Goal: Check status: Check status

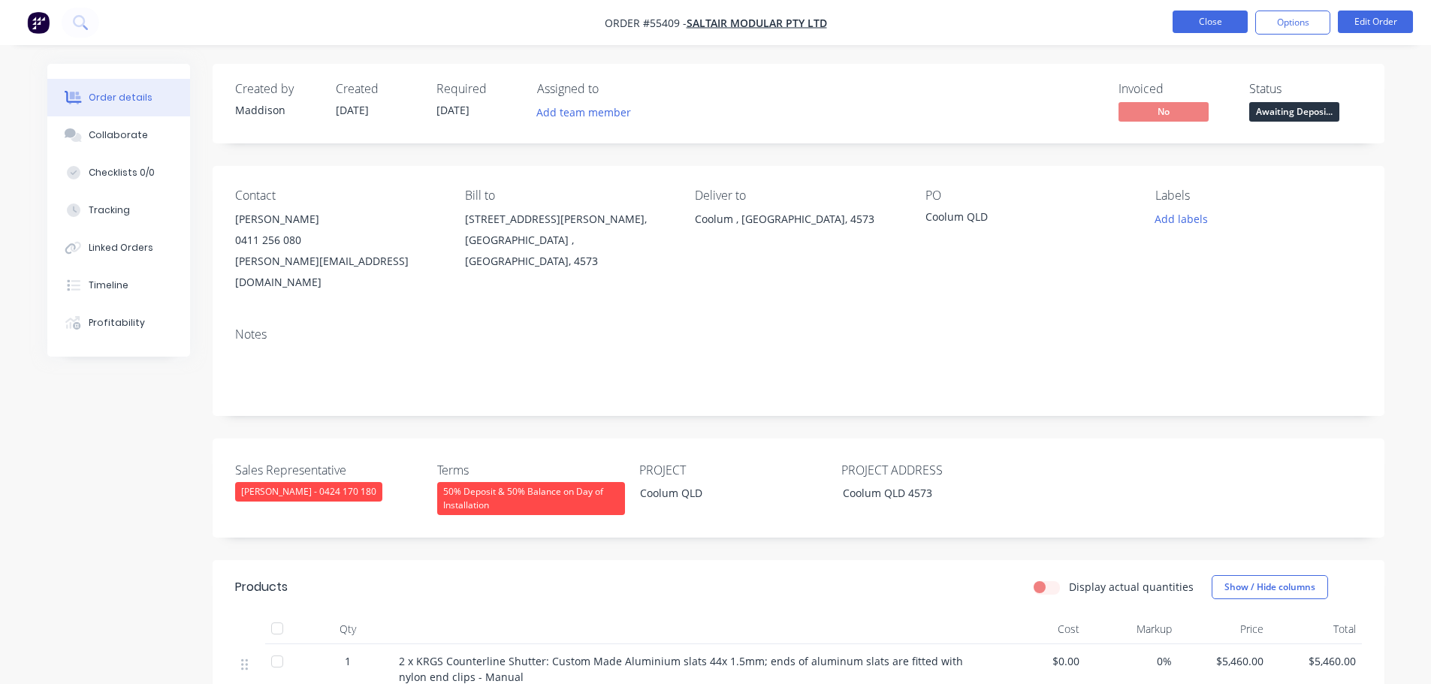
click at [1207, 22] on button "Close" at bounding box center [1210, 22] width 75 height 23
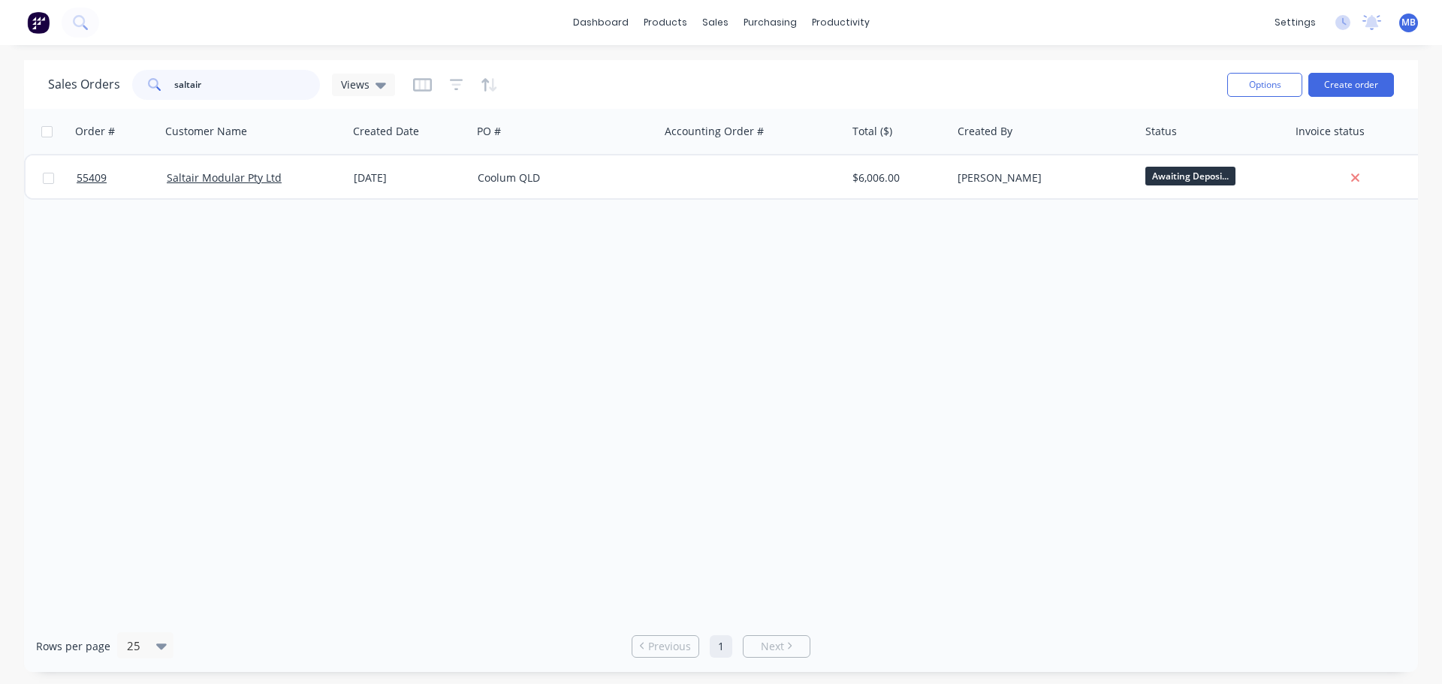
drag, startPoint x: 207, startPoint y: 86, endPoint x: 159, endPoint y: 80, distance: 47.6
click at [166, 84] on div "saltair" at bounding box center [226, 85] width 188 height 30
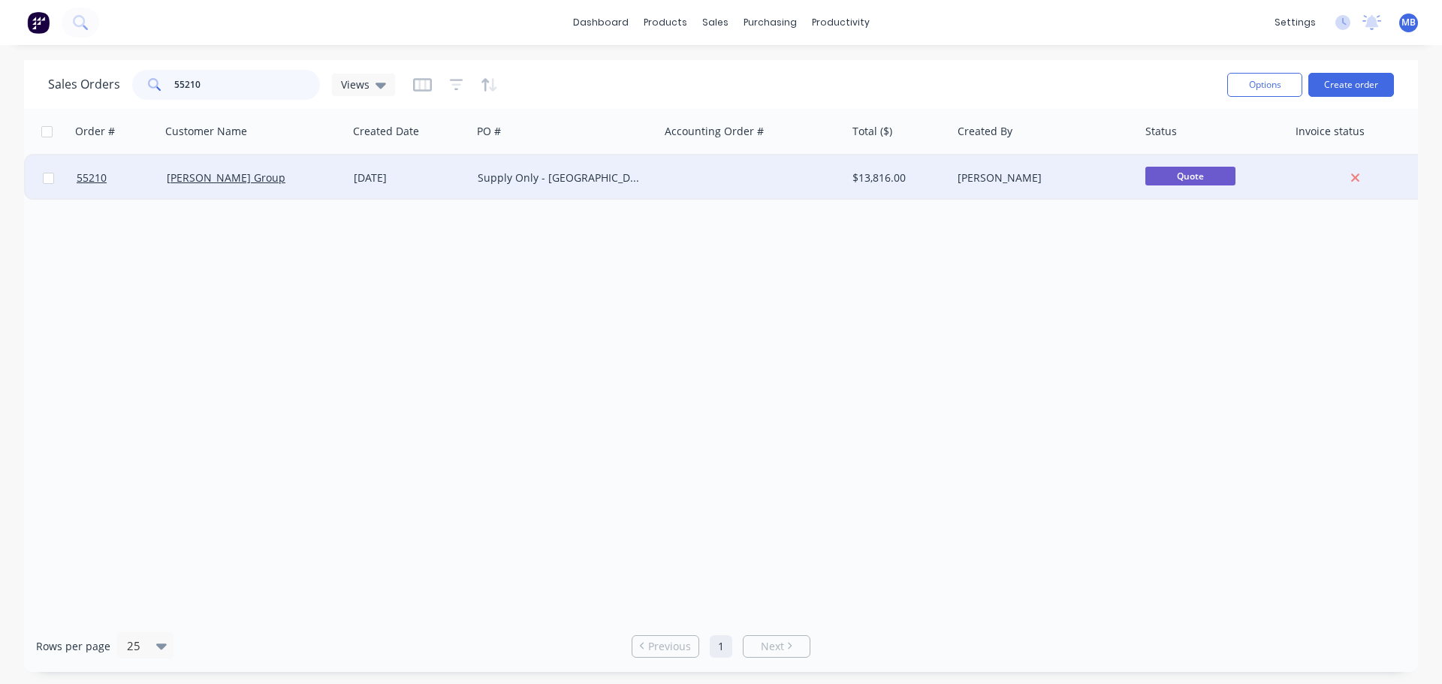
type input "55210"
click at [520, 183] on div "Supply Only - [GEOGRAPHIC_DATA], Karratha [GEOGRAPHIC_DATA]" at bounding box center [561, 178] width 167 height 15
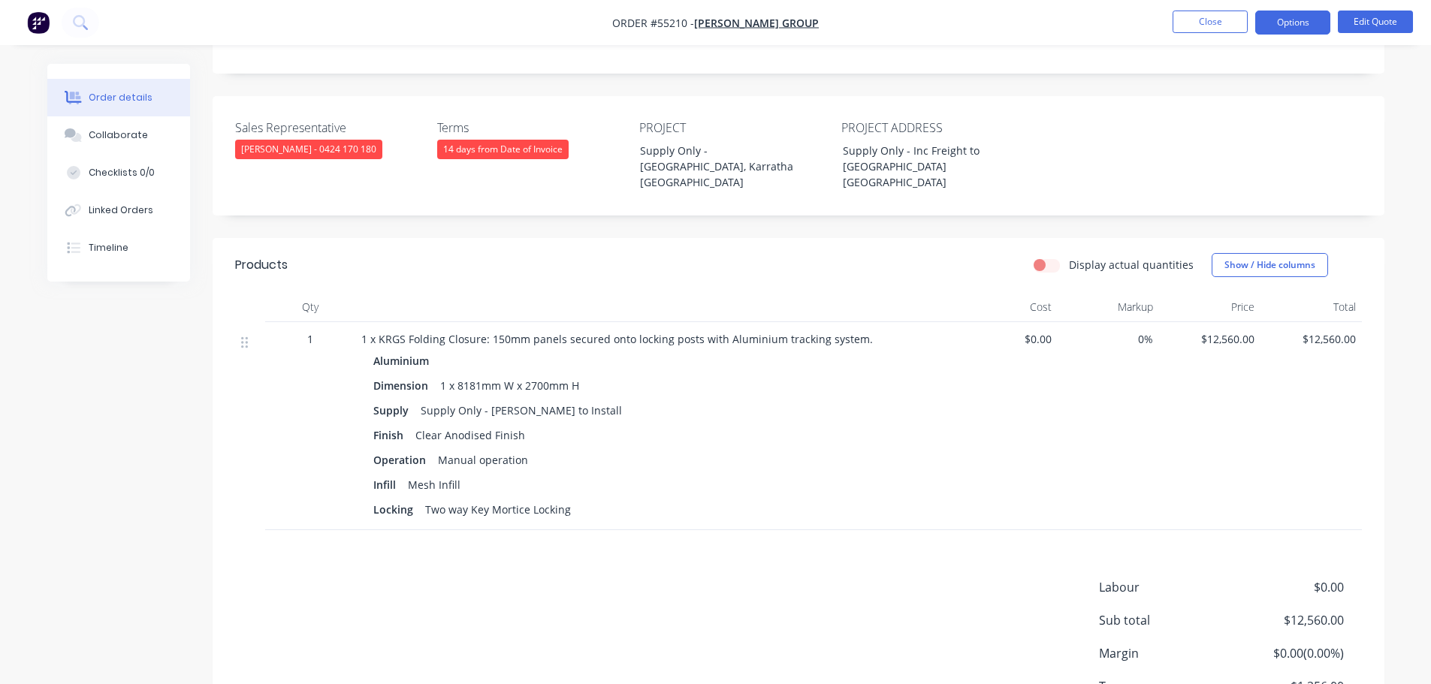
scroll to position [419, 0]
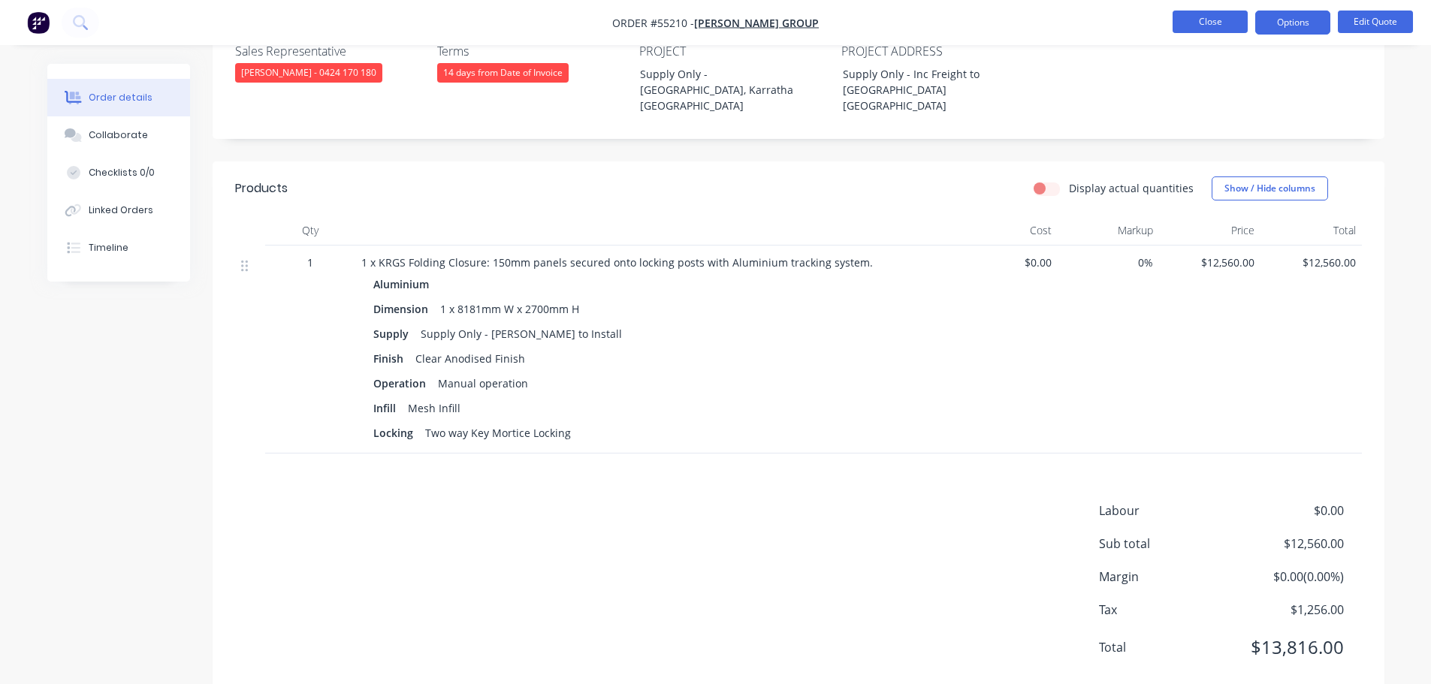
click at [1194, 20] on button "Close" at bounding box center [1210, 22] width 75 height 23
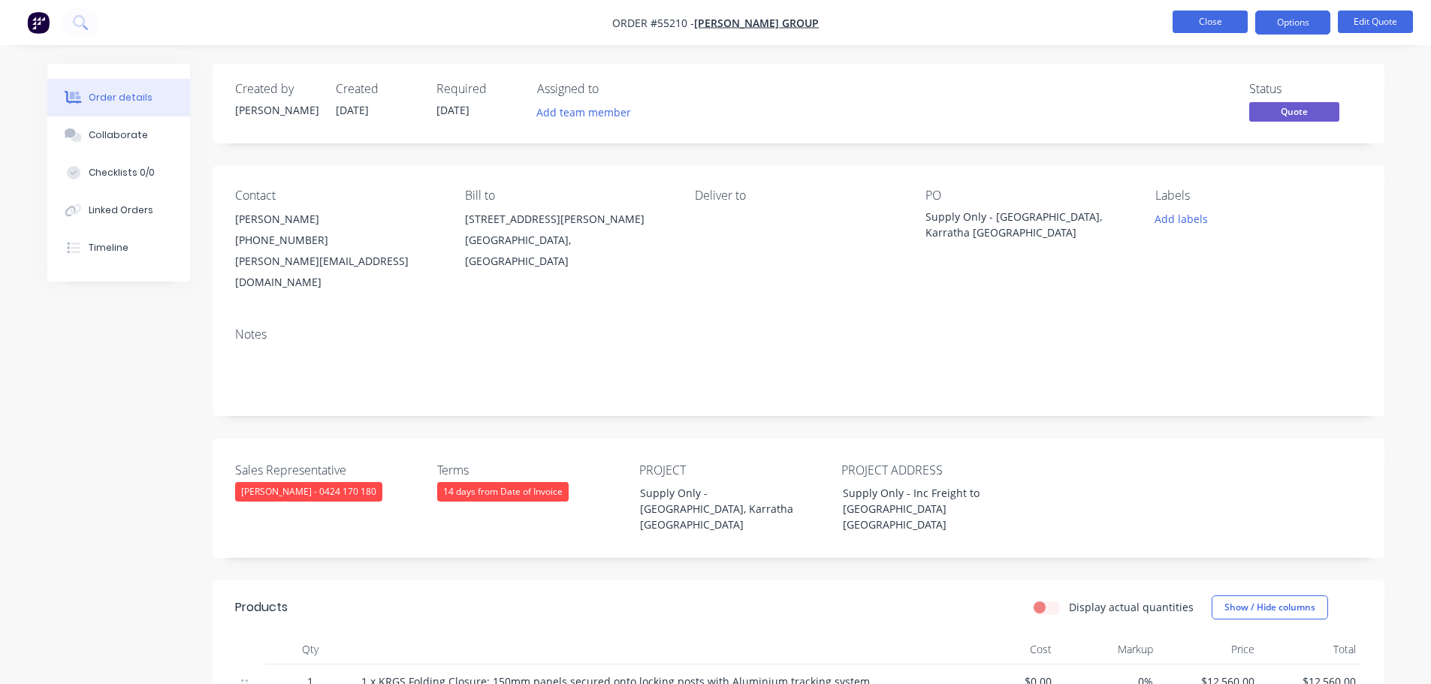
click at [1215, 25] on button "Close" at bounding box center [1210, 22] width 75 height 23
